Goal: Information Seeking & Learning: Compare options

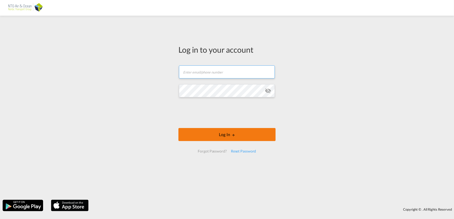
type input "squ@ntgairocean.com"
click at [235, 139] on button "Log In" at bounding box center [226, 134] width 97 height 13
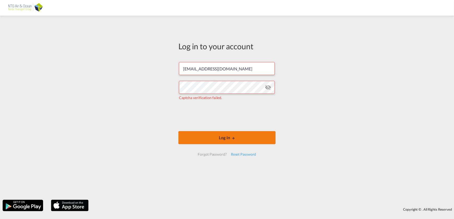
click at [217, 141] on button "Log In" at bounding box center [226, 137] width 97 height 13
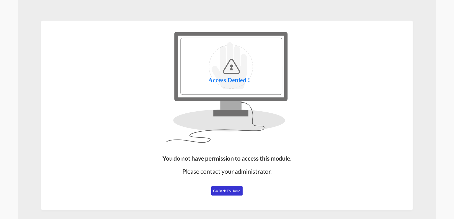
click at [225, 188] on button "Go Back to Home" at bounding box center [226, 190] width 31 height 9
